Goal: Information Seeking & Learning: Check status

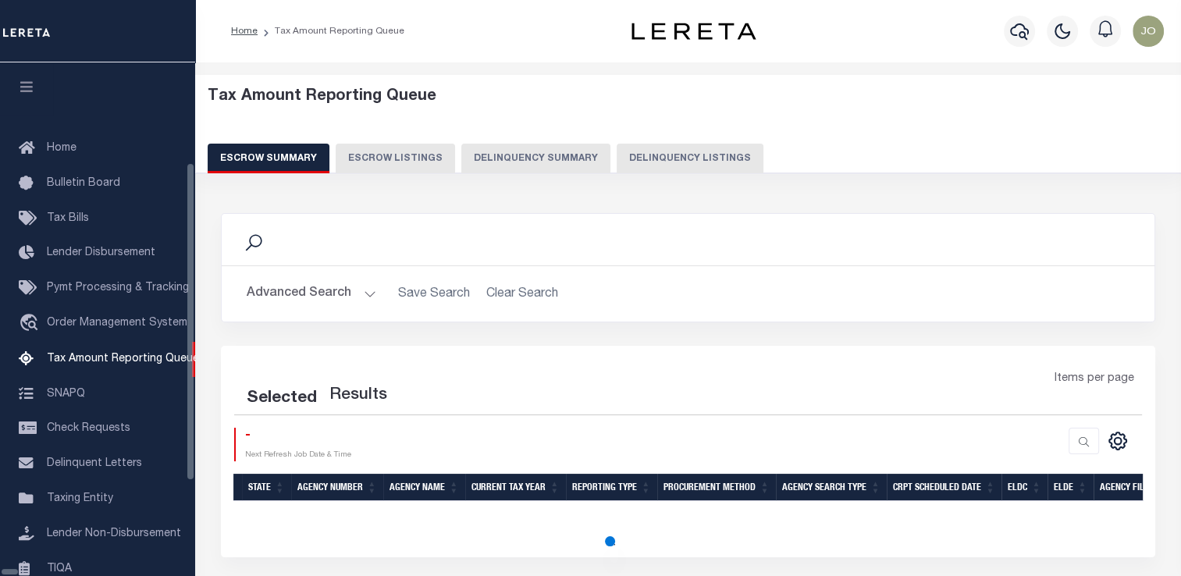
scroll to position [159, 0]
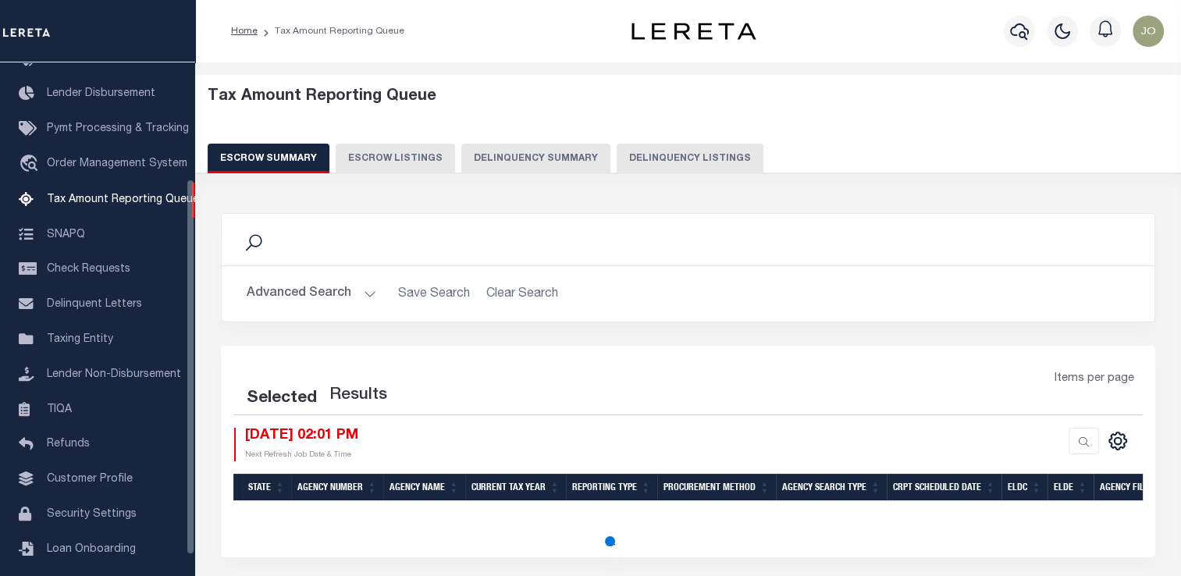
click at [546, 176] on div "Tax Amount Reporting Queue Escrow Summary Escrow Listings Delinquency Summary" at bounding box center [688, 136] width 1016 height 123
click at [554, 166] on button "Delinquency Summary" at bounding box center [535, 159] width 149 height 30
select select
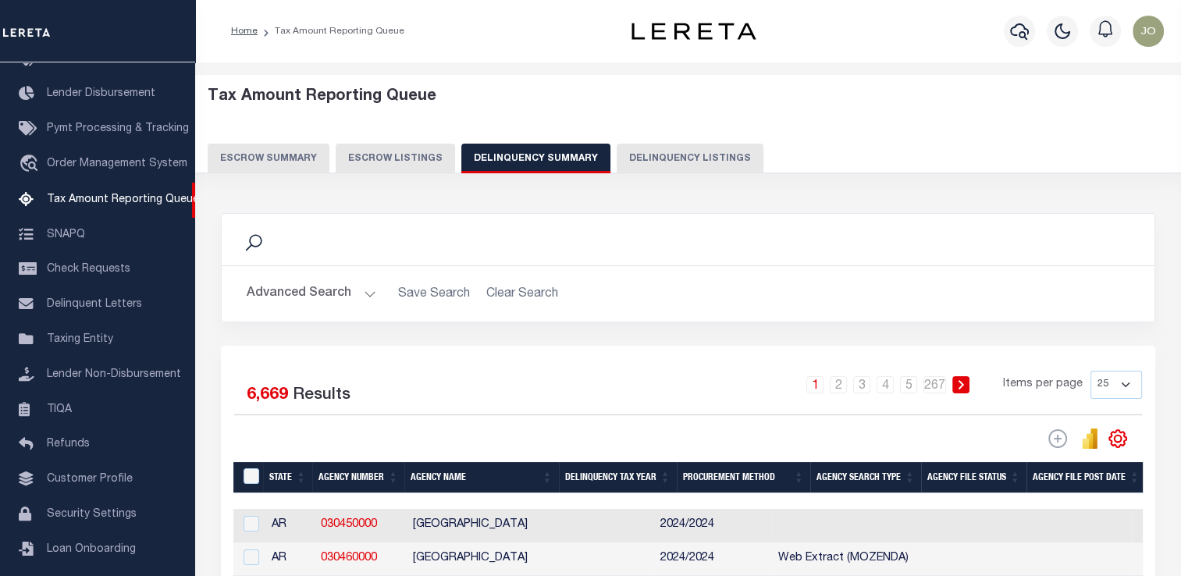
click at [321, 289] on button "Advanced Search" at bounding box center [312, 294] width 130 height 30
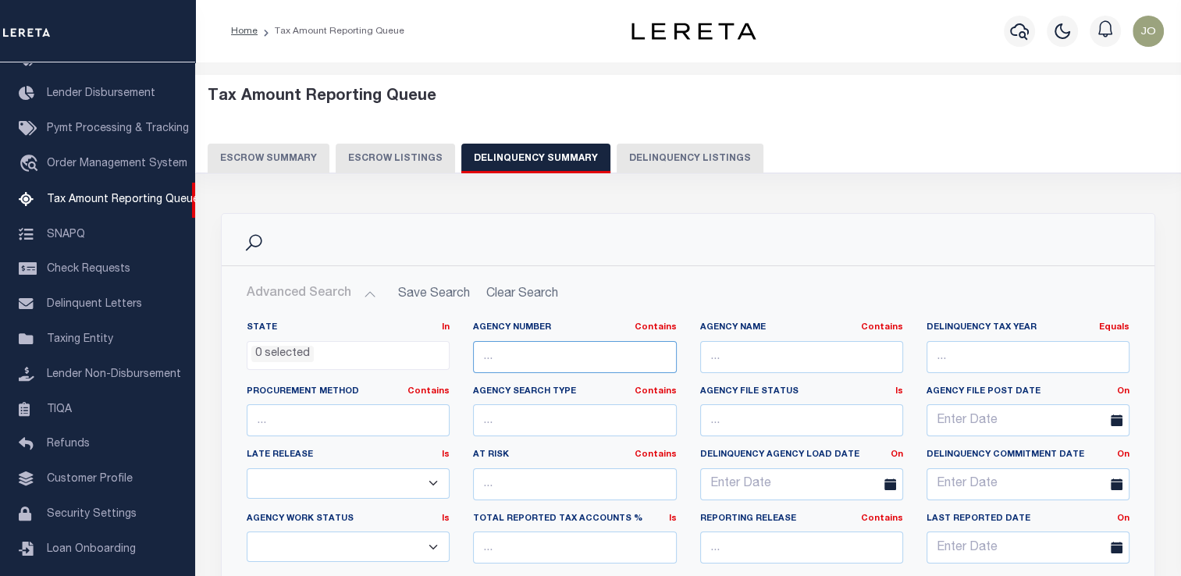
click at [494, 356] on input "text" at bounding box center [574, 357] width 203 height 32
paste input "3604502011"
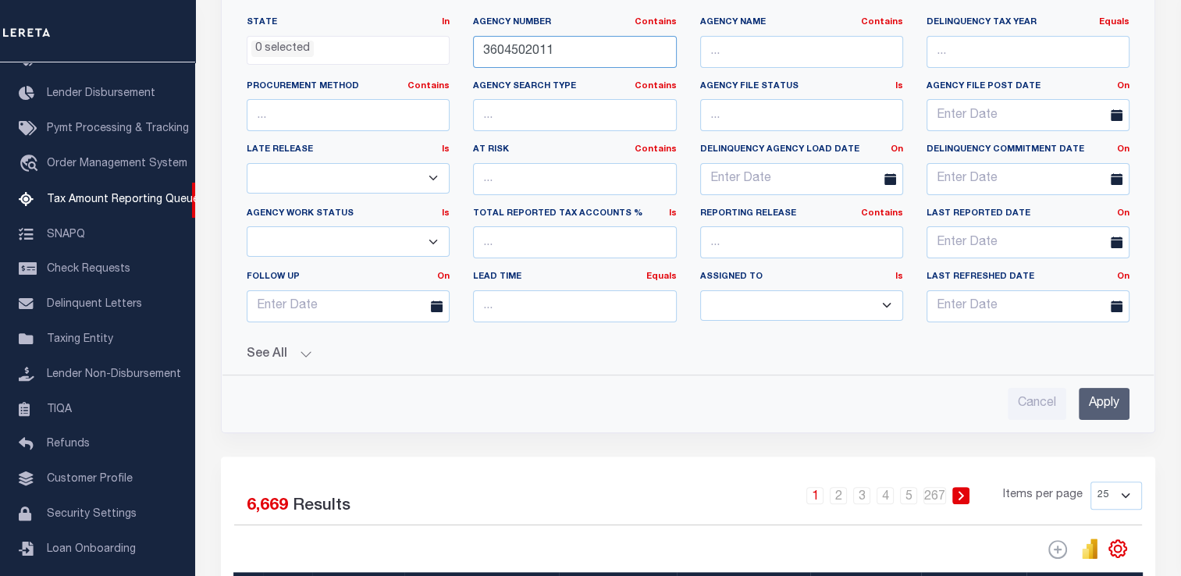
scroll to position [309, 0]
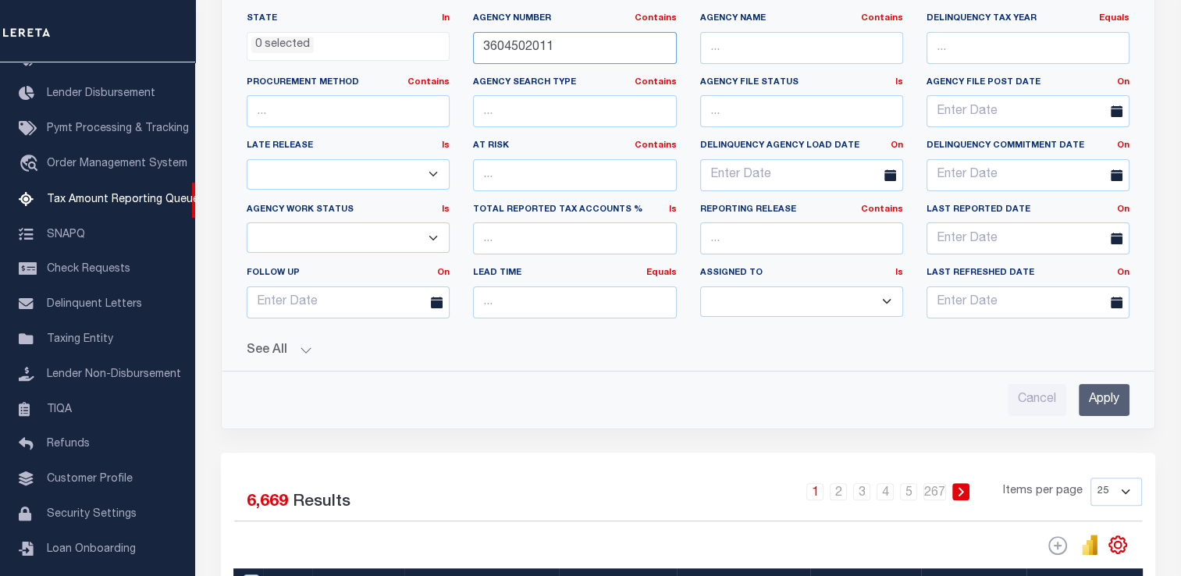
type input "3604502011"
click at [1099, 390] on input "Apply" at bounding box center [1104, 400] width 51 height 32
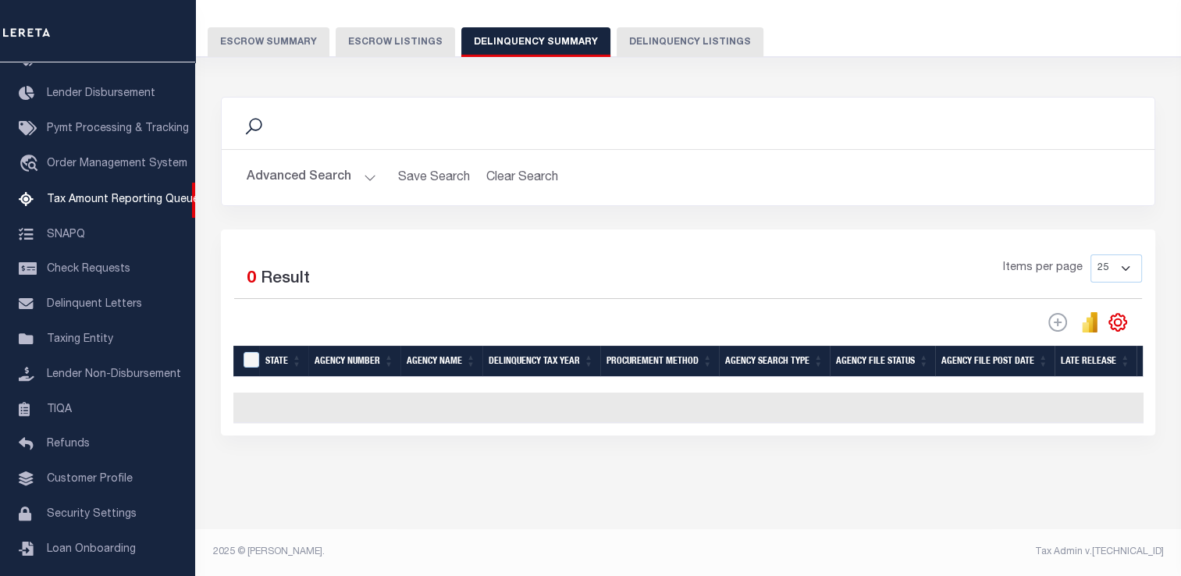
scroll to position [126, 0]
click at [300, 184] on div "Advanced Search Save Search Clear Search SummaryGridWrapper_dynamictable_____De…" at bounding box center [688, 177] width 933 height 55
click at [325, 167] on button "Advanced Search" at bounding box center [312, 177] width 130 height 30
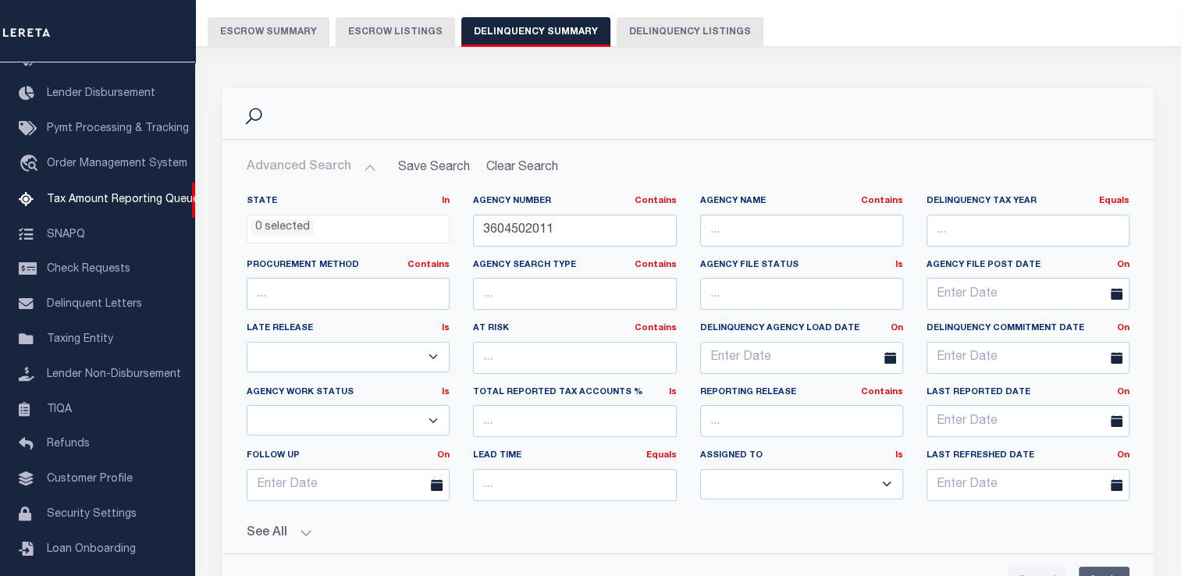
click at [294, 536] on button "See All" at bounding box center [688, 533] width 883 height 15
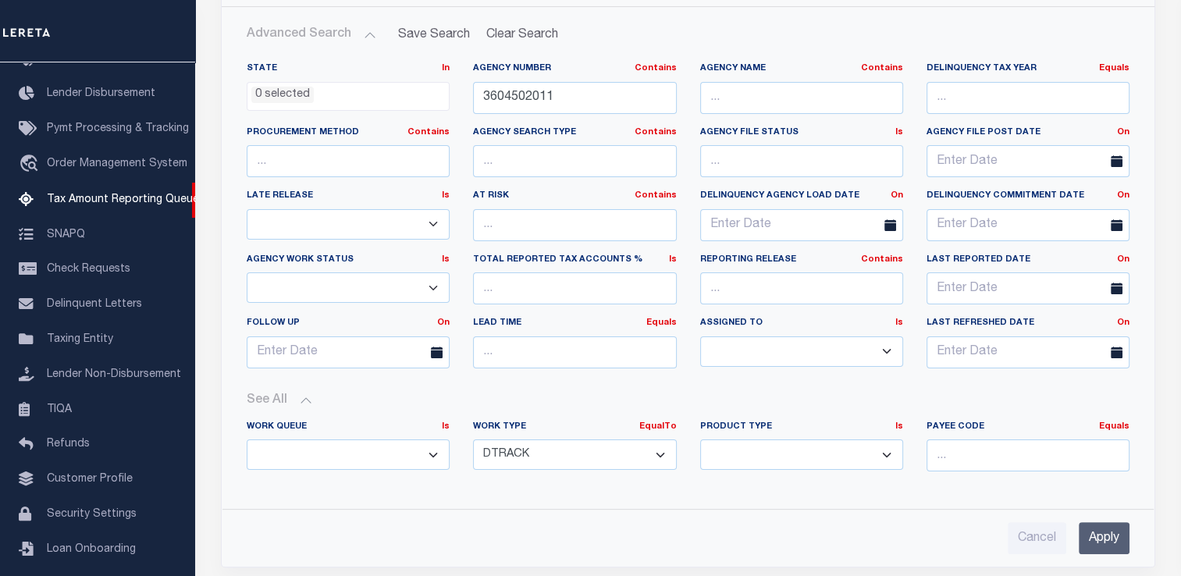
click at [546, 462] on select "Annual Delinquency Back Search Payment Status Check DTRACK" at bounding box center [574, 455] width 203 height 30
select select "AnnualDelinquency"
click at [473, 440] on select "Annual Delinquency Back Search Payment Status Check DTRACK" at bounding box center [574, 455] width 203 height 30
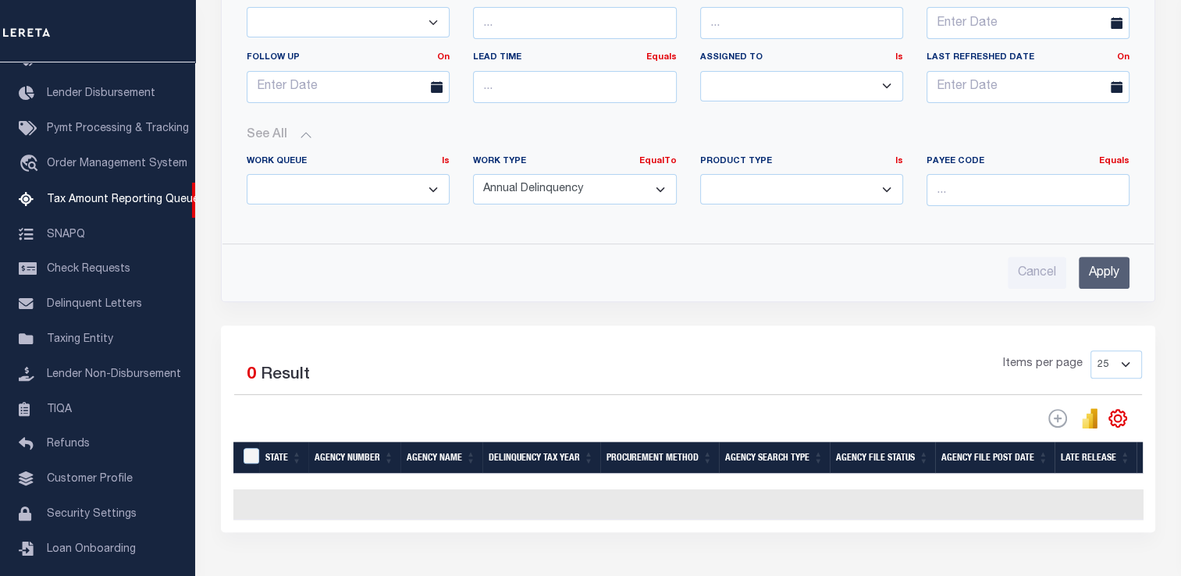
scroll to position [531, 0]
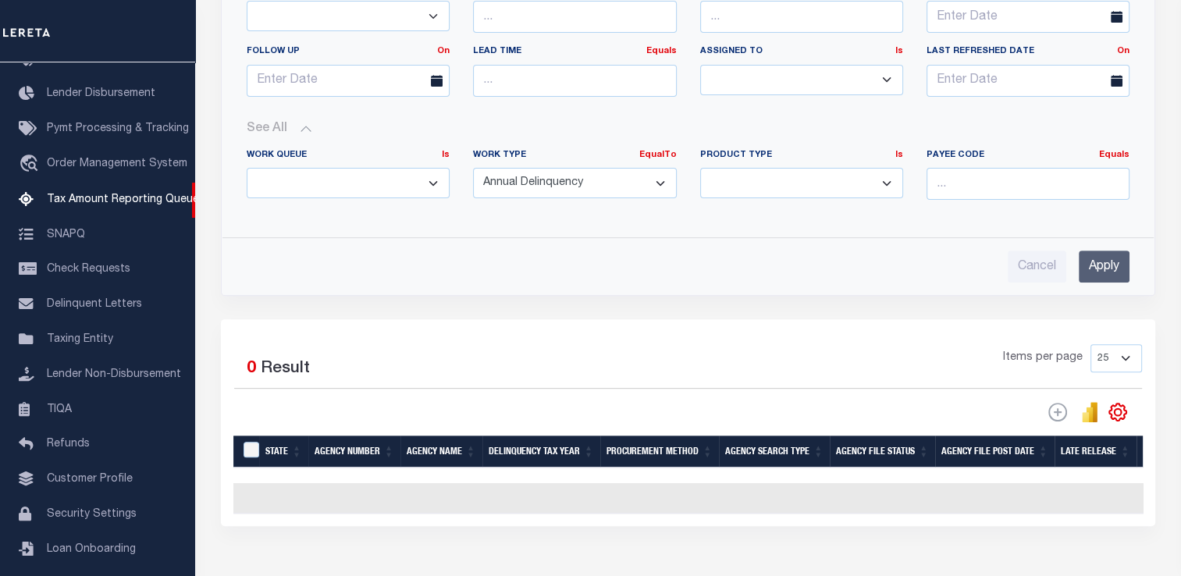
click at [1105, 255] on input "Apply" at bounding box center [1104, 267] width 51 height 32
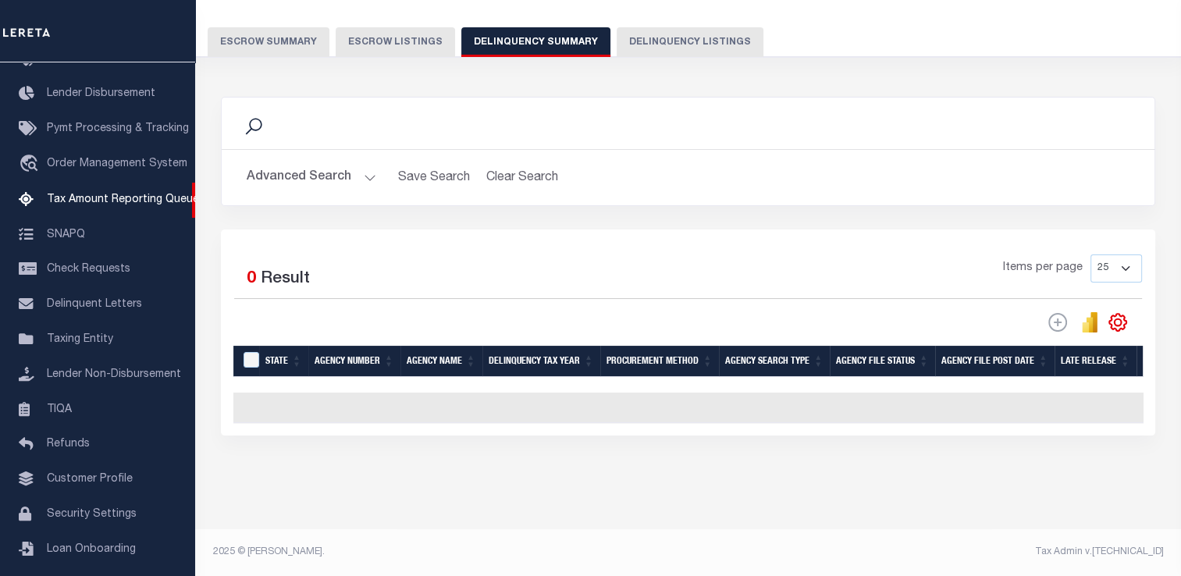
scroll to position [126, 0]
click at [359, 165] on button "Advanced Search" at bounding box center [312, 177] width 130 height 30
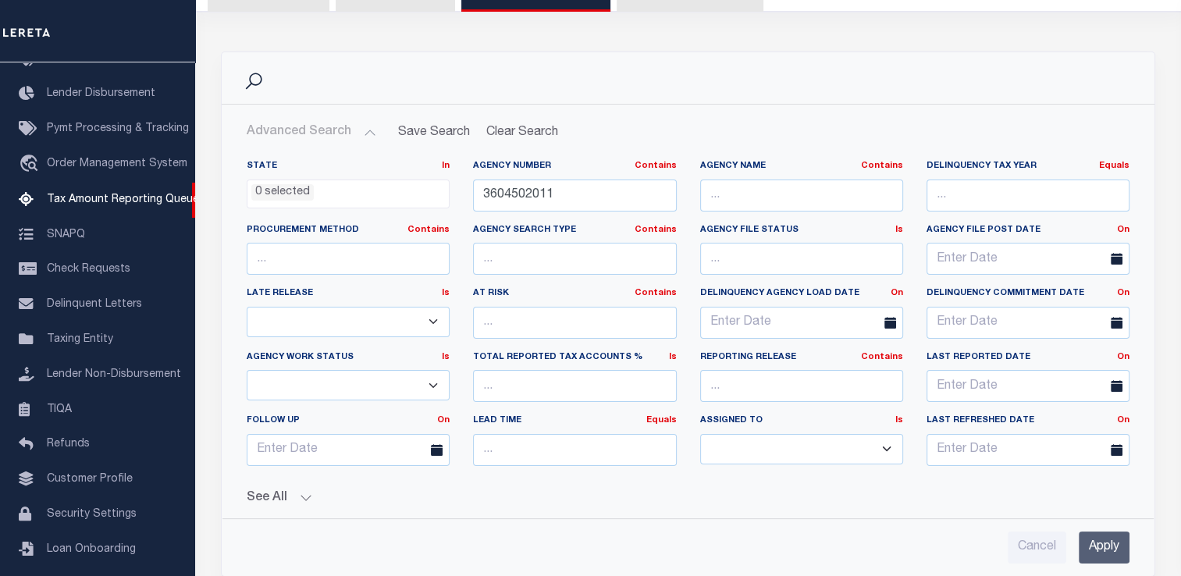
scroll to position [159, 0]
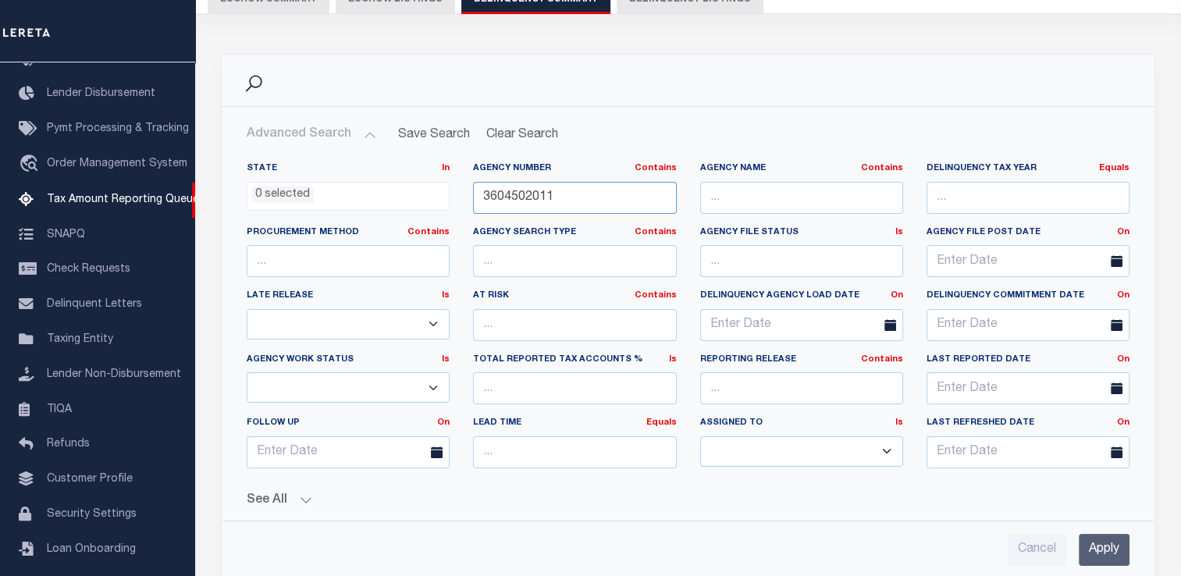
click at [485, 202] on input "3604502011" at bounding box center [574, 198] width 203 height 32
click at [515, 201] on input "3604502011" at bounding box center [574, 198] width 203 height 32
paste input "10230212"
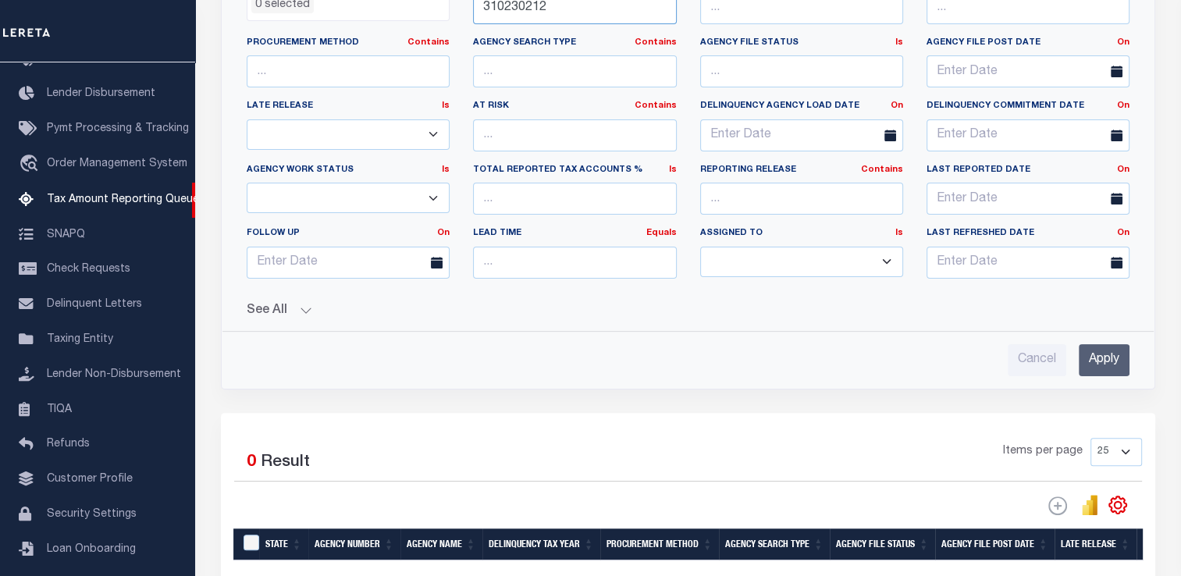
scroll to position [352, 0]
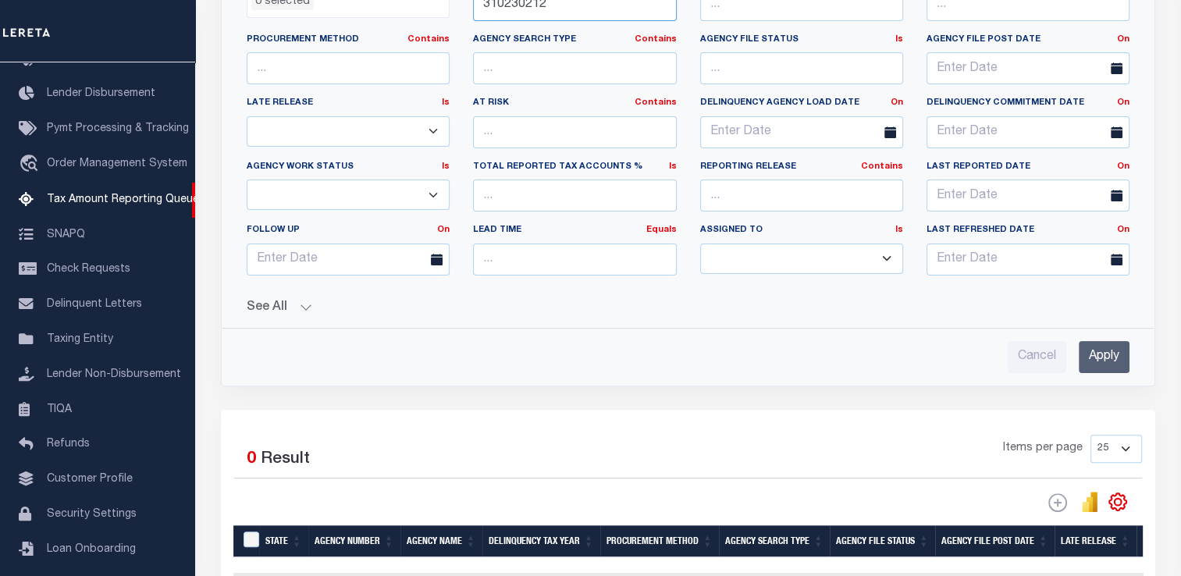
type input "310230212"
click at [1107, 358] on input "Apply" at bounding box center [1104, 357] width 51 height 32
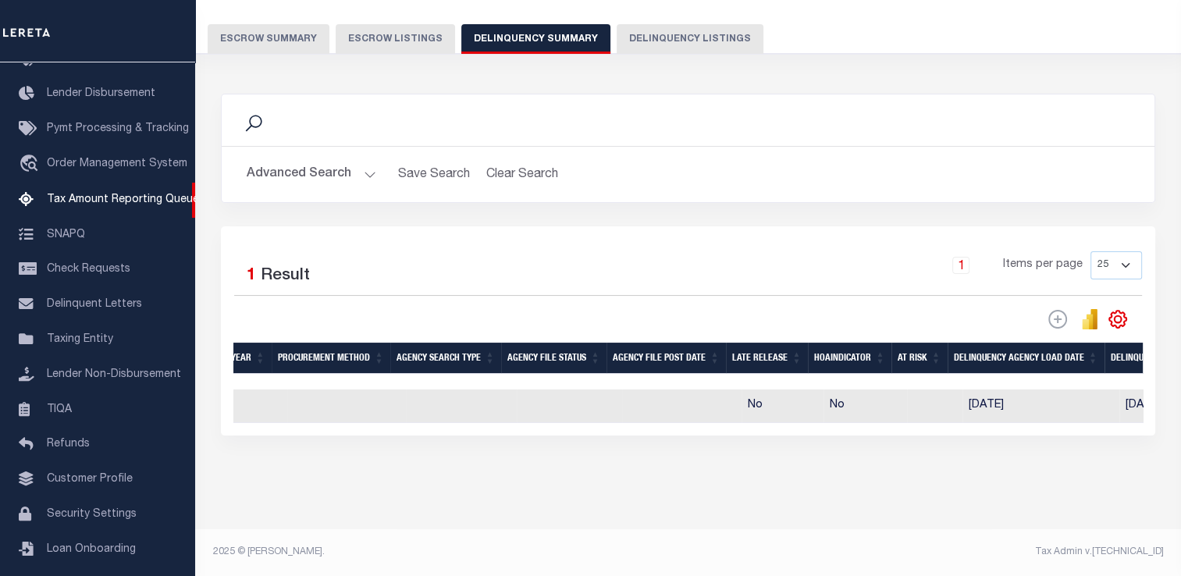
scroll to position [0, 0]
